Goal: Task Accomplishment & Management: Manage account settings

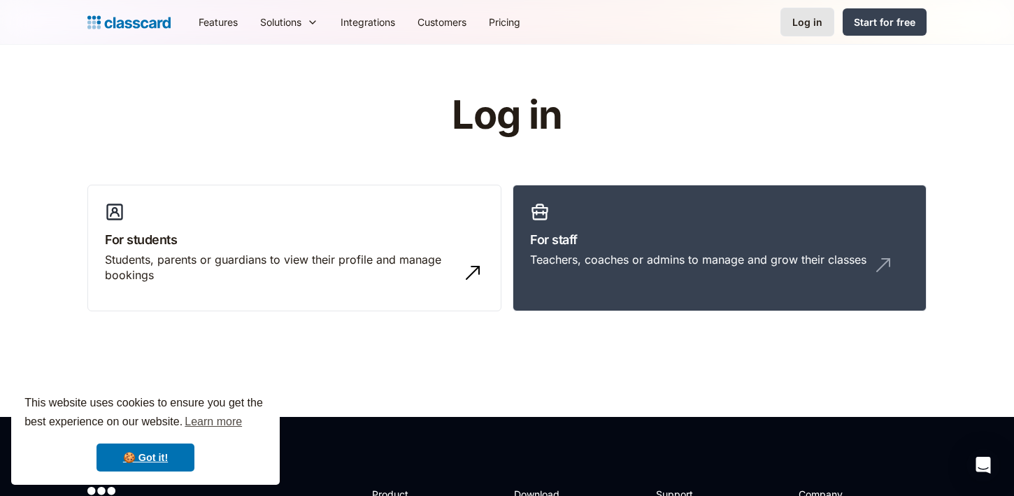
click at [807, 27] on div "Log in" at bounding box center [808, 22] width 30 height 15
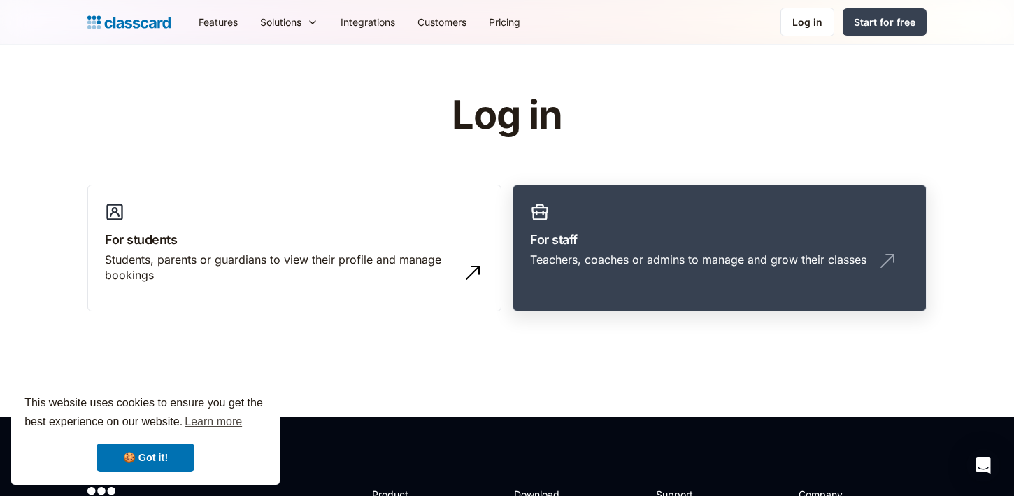
click at [550, 211] on link "For staff Teachers, coaches or admins to manage and grow their classes" at bounding box center [720, 248] width 414 height 127
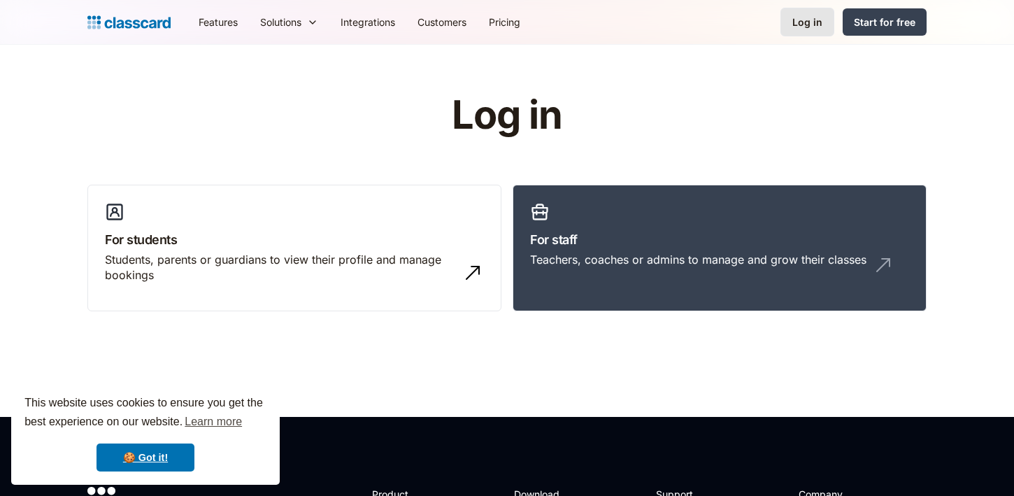
click at [811, 33] on link "Log in" at bounding box center [808, 22] width 54 height 29
click at [801, 13] on link "Log in" at bounding box center [808, 22] width 54 height 29
